Goal: Information Seeking & Learning: Learn about a topic

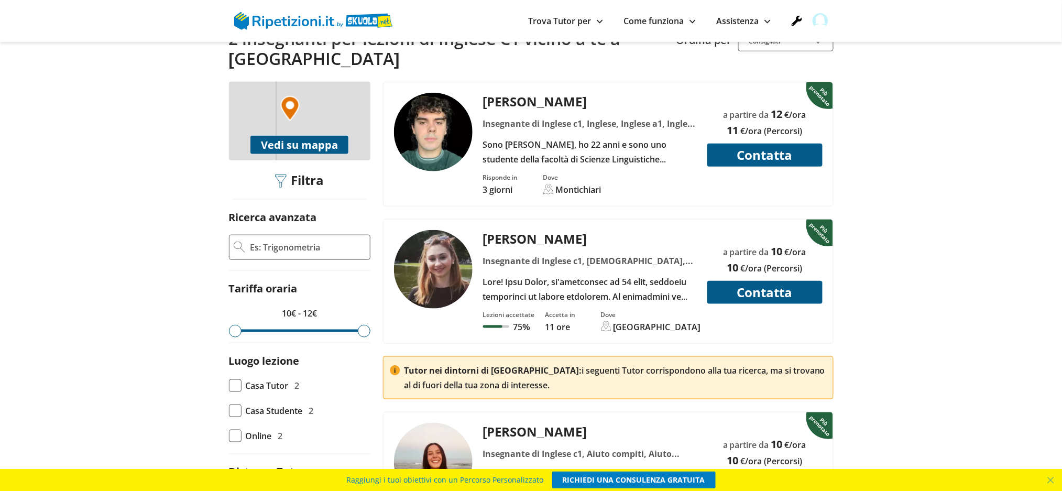
scroll to position [139, 0]
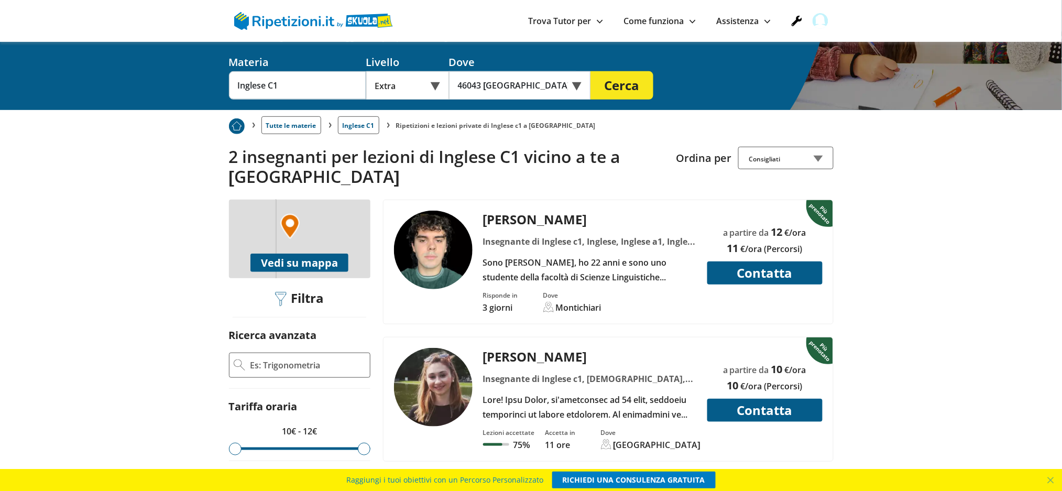
click at [423, 359] on img at bounding box center [433, 387] width 79 height 79
click at [432, 230] on img at bounding box center [433, 250] width 79 height 79
click at [449, 348] on img at bounding box center [433, 387] width 79 height 79
click at [334, 71] on input "Inglese C1" at bounding box center [297, 85] width 137 height 28
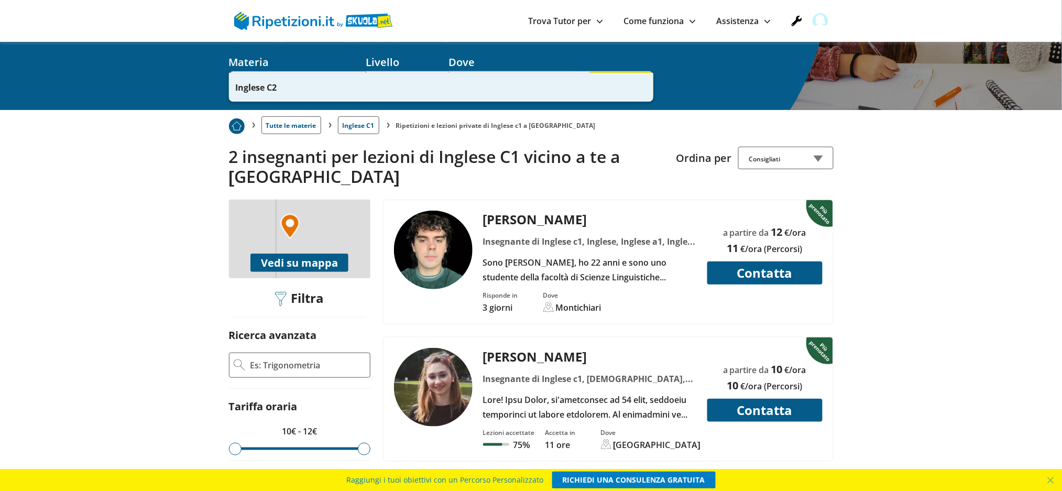
click at [321, 92] on div "Inglese C2" at bounding box center [441, 87] width 424 height 28
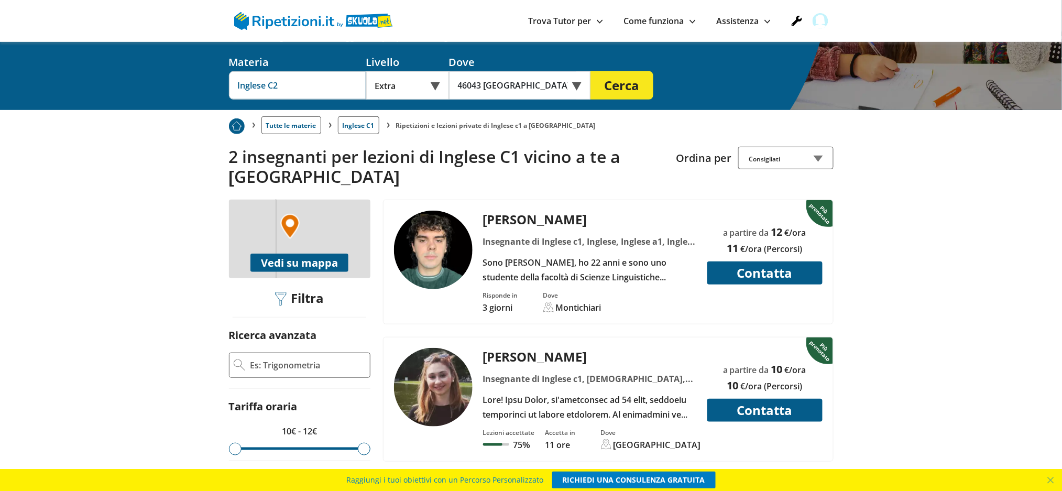
type input "Inglese C2"
click at [615, 71] on button "Cerca" at bounding box center [621, 85] width 63 height 28
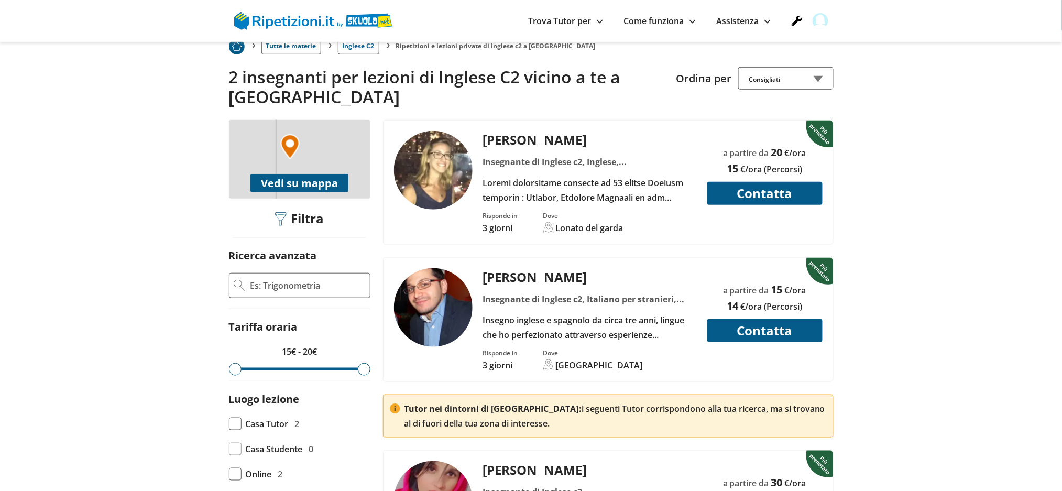
scroll to position [279, 0]
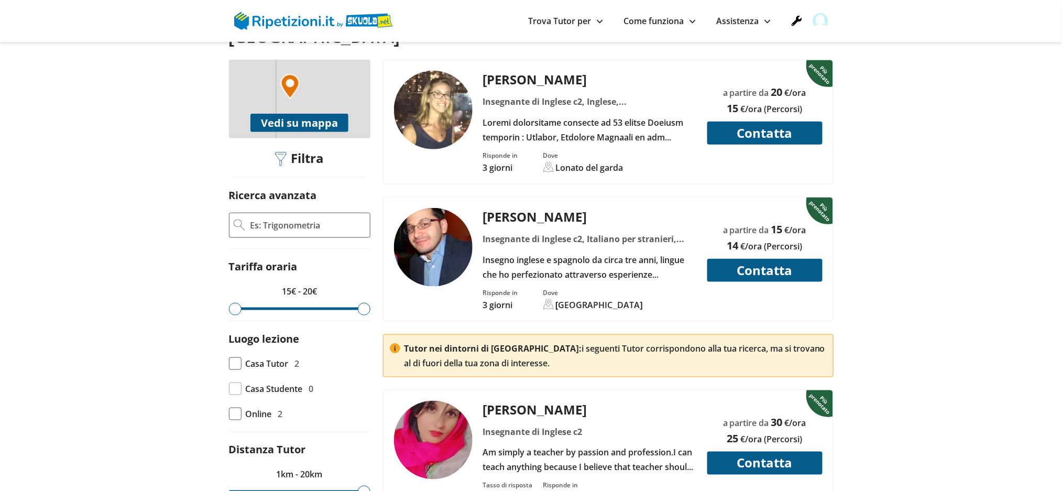
click at [443, 100] on img at bounding box center [433, 110] width 79 height 79
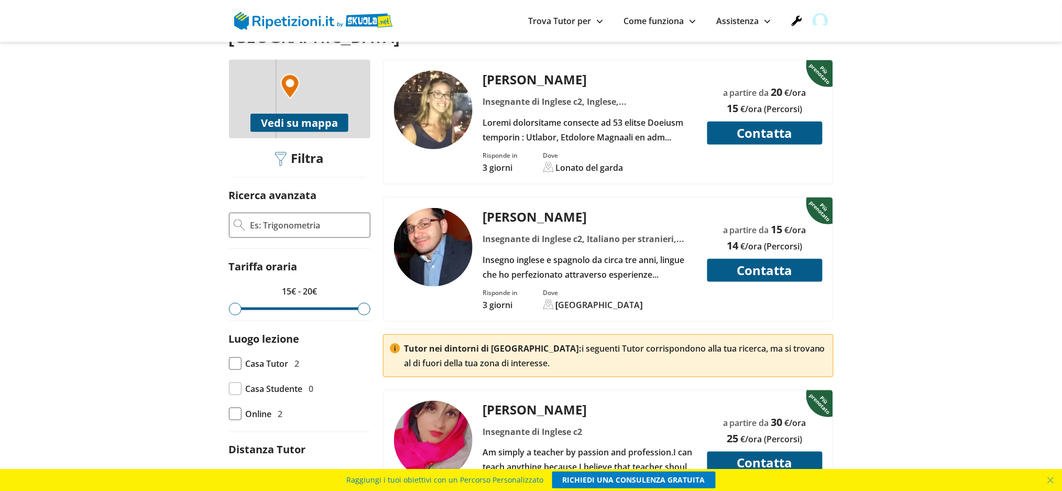
scroll to position [0, 0]
click at [433, 223] on img at bounding box center [433, 247] width 79 height 79
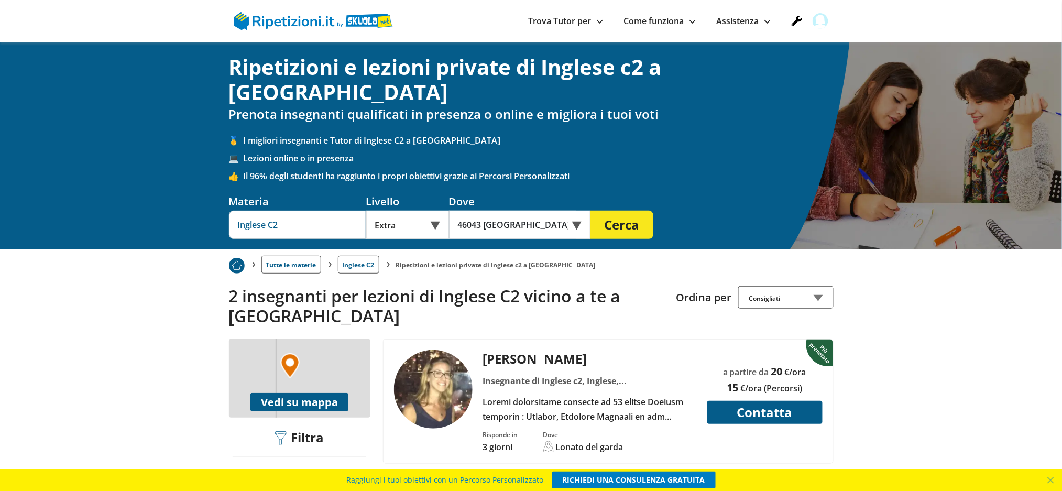
click at [299, 211] on input "Inglese C2" at bounding box center [297, 225] width 137 height 28
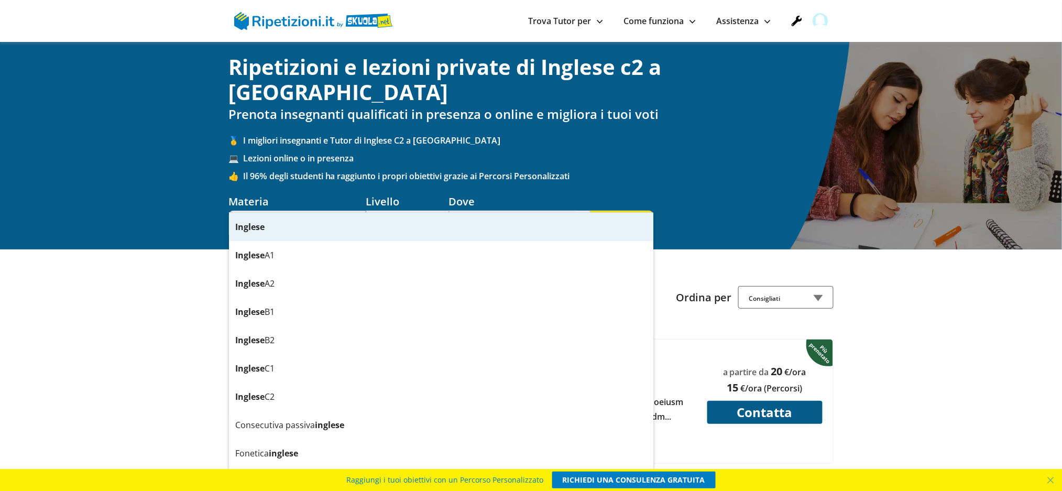
click at [290, 233] on div "Inglese" at bounding box center [441, 227] width 424 height 28
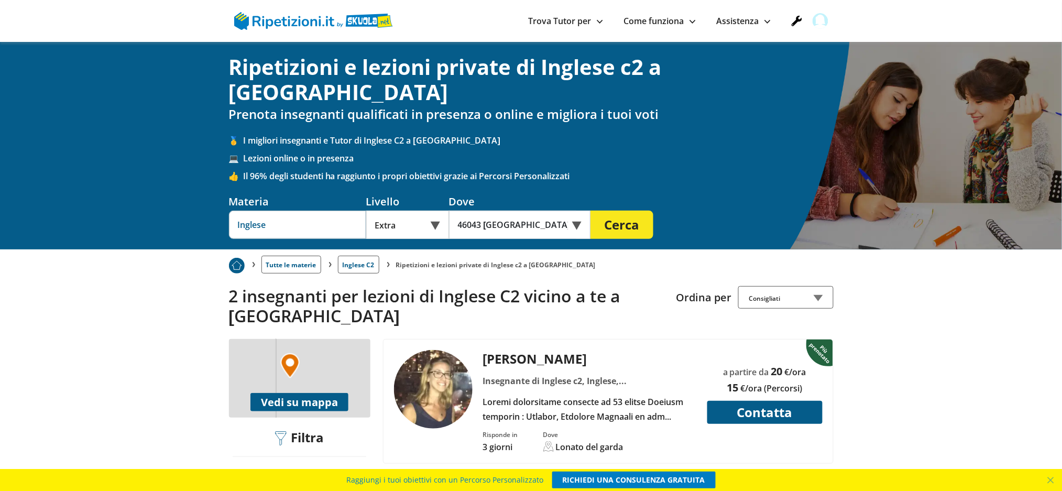
type input "Inglese"
click at [647, 211] on button "Cerca" at bounding box center [621, 225] width 63 height 28
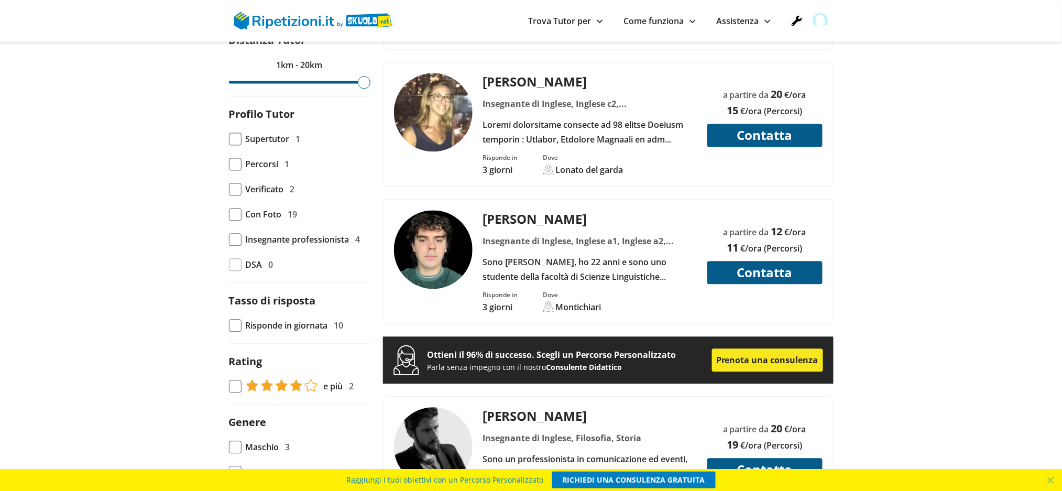
scroll to position [908, 0]
